Goal: Task Accomplishment & Management: Manage account settings

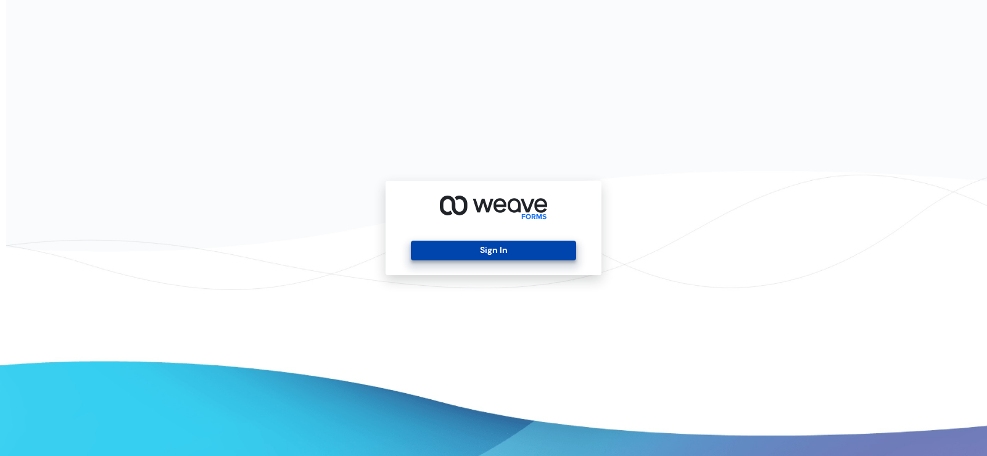
click at [509, 245] on button "Sign In" at bounding box center [493, 251] width 165 height 20
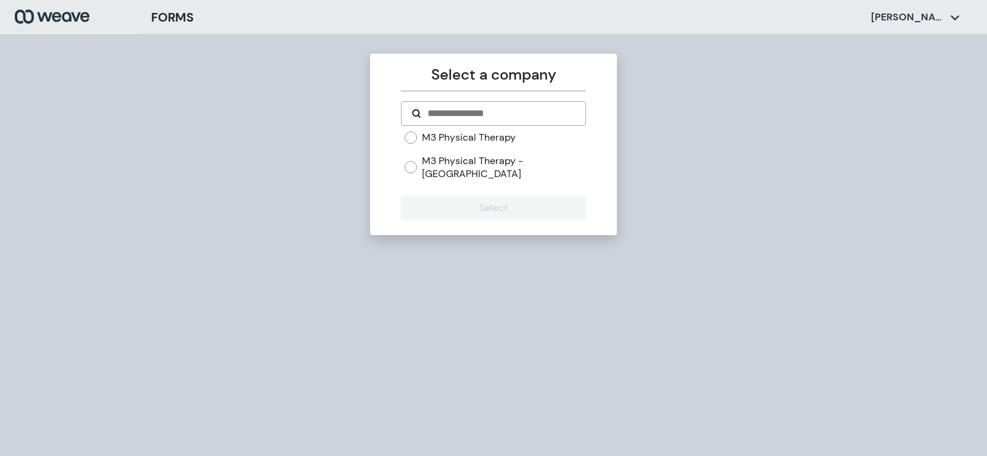
click at [453, 146] on div "M3 Physical Therapy M3 Physical Therapy - West Hills" at bounding box center [495, 156] width 181 height 50
click at [457, 141] on label "M3 Physical Therapy" at bounding box center [469, 138] width 94 height 14
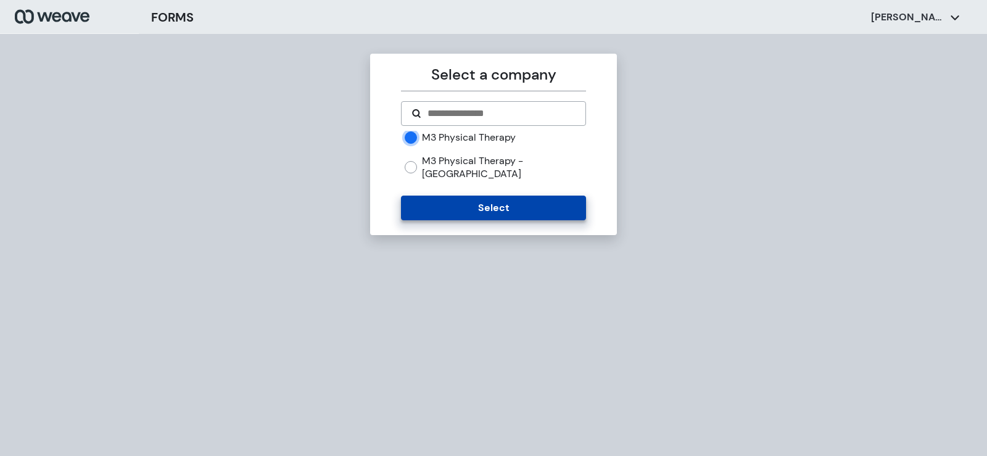
click at [465, 196] on button "Select" at bounding box center [493, 208] width 185 height 25
